Goal: Check status: Check status

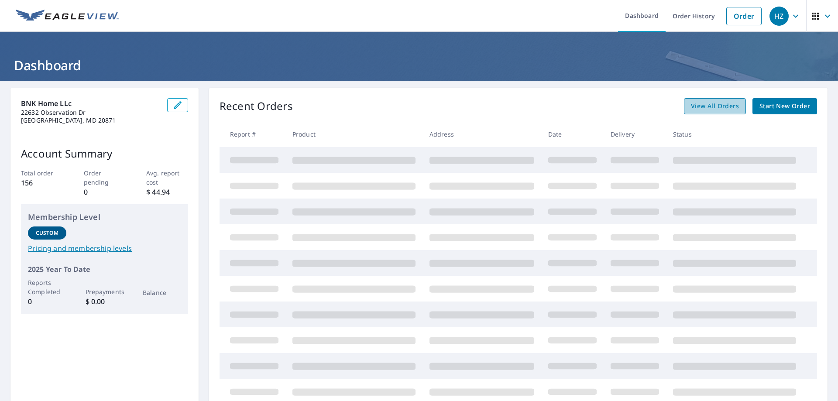
click at [709, 103] on span "View All Orders" at bounding box center [715, 106] width 48 height 11
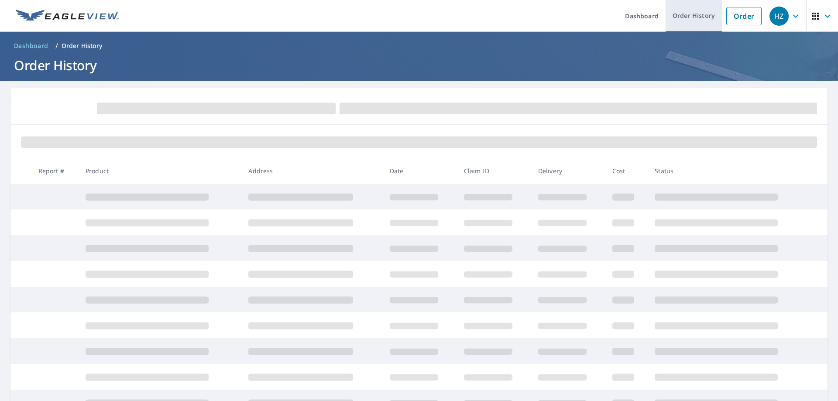
click at [702, 16] on link "Order History" at bounding box center [693, 16] width 56 height 32
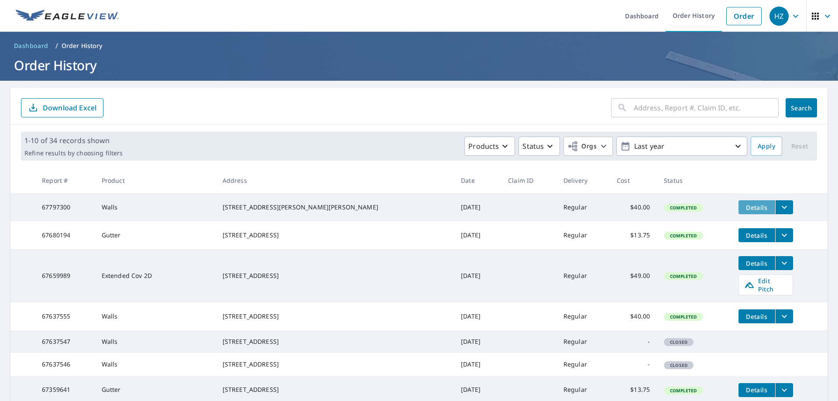
click at [744, 208] on span "Details" at bounding box center [757, 207] width 26 height 8
